Goal: Go to known website: Access a specific website the user already knows

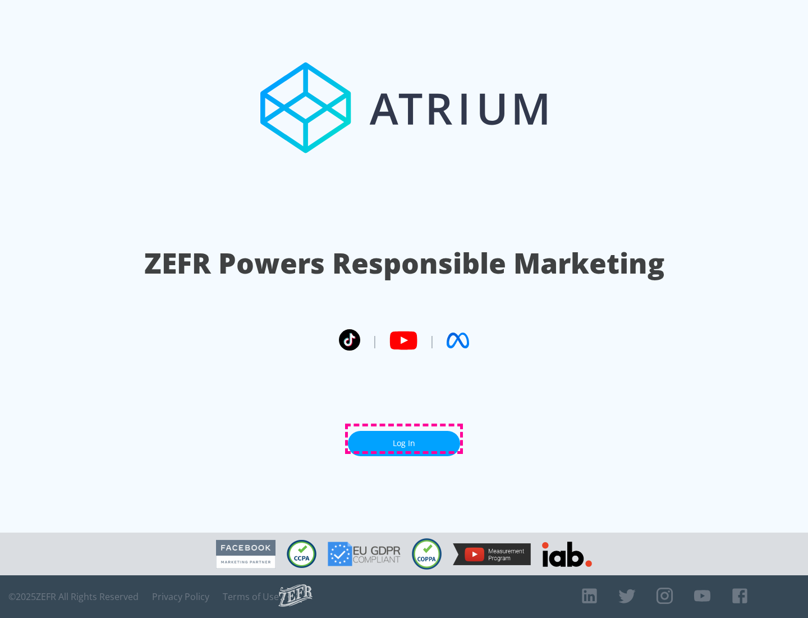
click at [404, 438] on link "Log In" at bounding box center [404, 443] width 112 height 25
